Goal: Task Accomplishment & Management: Complete application form

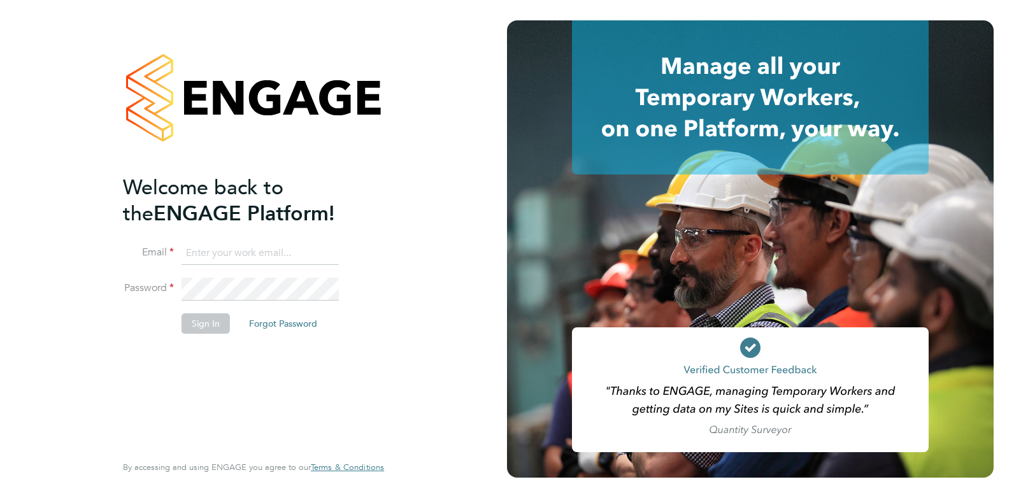
click at [202, 253] on input at bounding box center [259, 253] width 157 height 23
type input "[PERSON_NAME][EMAIL_ADDRESS][DOMAIN_NAME]"
click at [241, 301] on li "Password" at bounding box center [247, 296] width 248 height 36
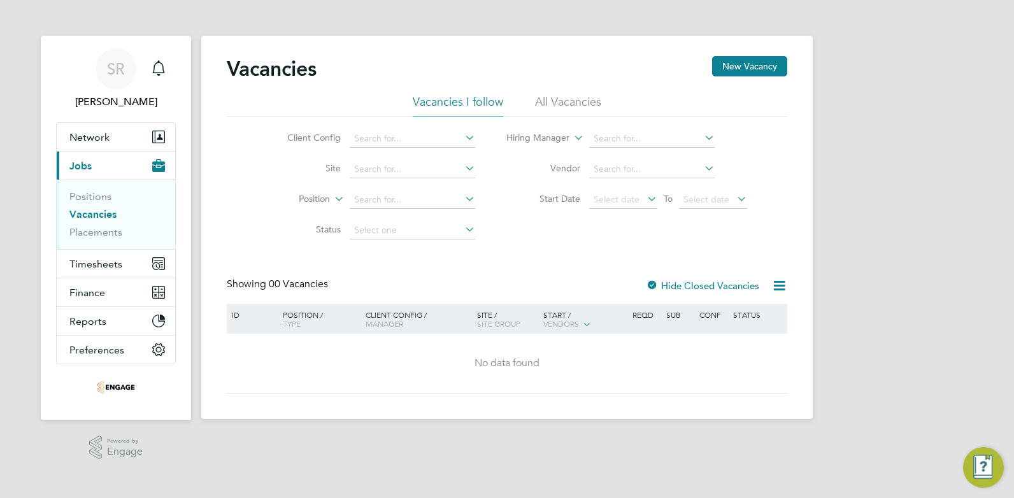
click at [562, 99] on li "All Vacancies" at bounding box center [568, 105] width 66 height 23
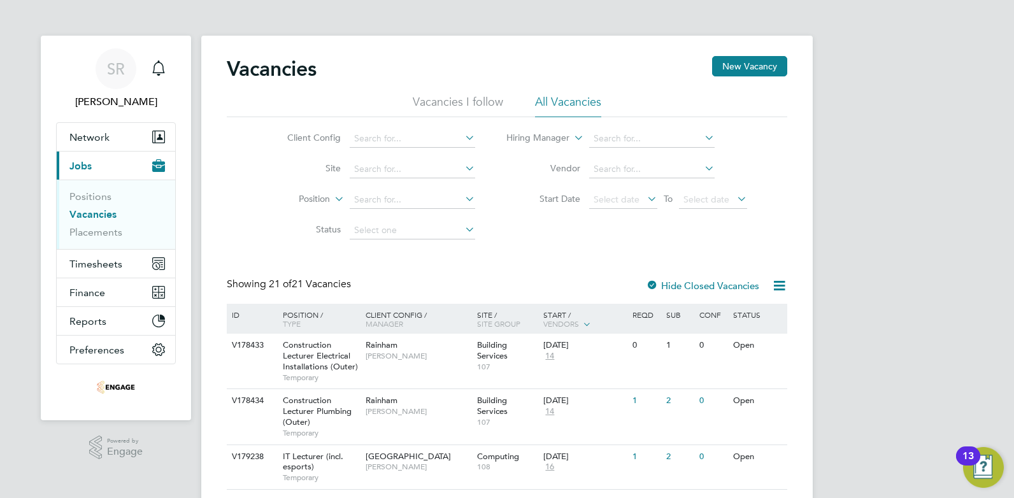
scroll to position [127, 0]
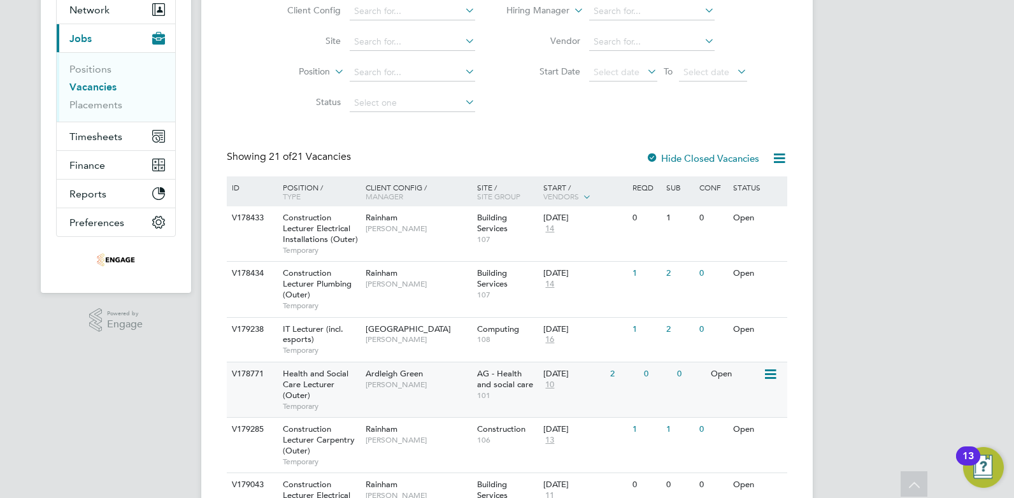
click at [345, 385] on div "Health and Social Care Lecturer (Outer) Temporary" at bounding box center [317, 389] width 89 height 55
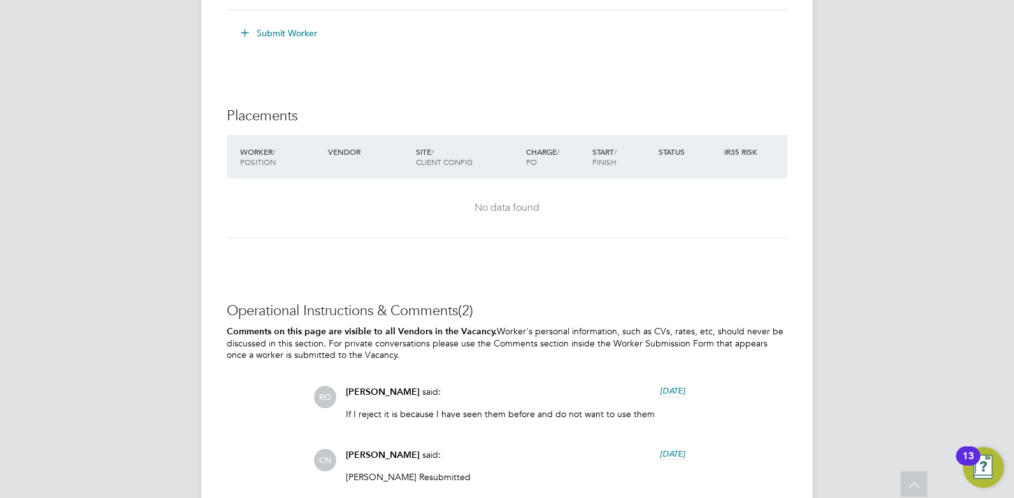
scroll to position [2442, 0]
